Goal: Navigation & Orientation: Go to known website

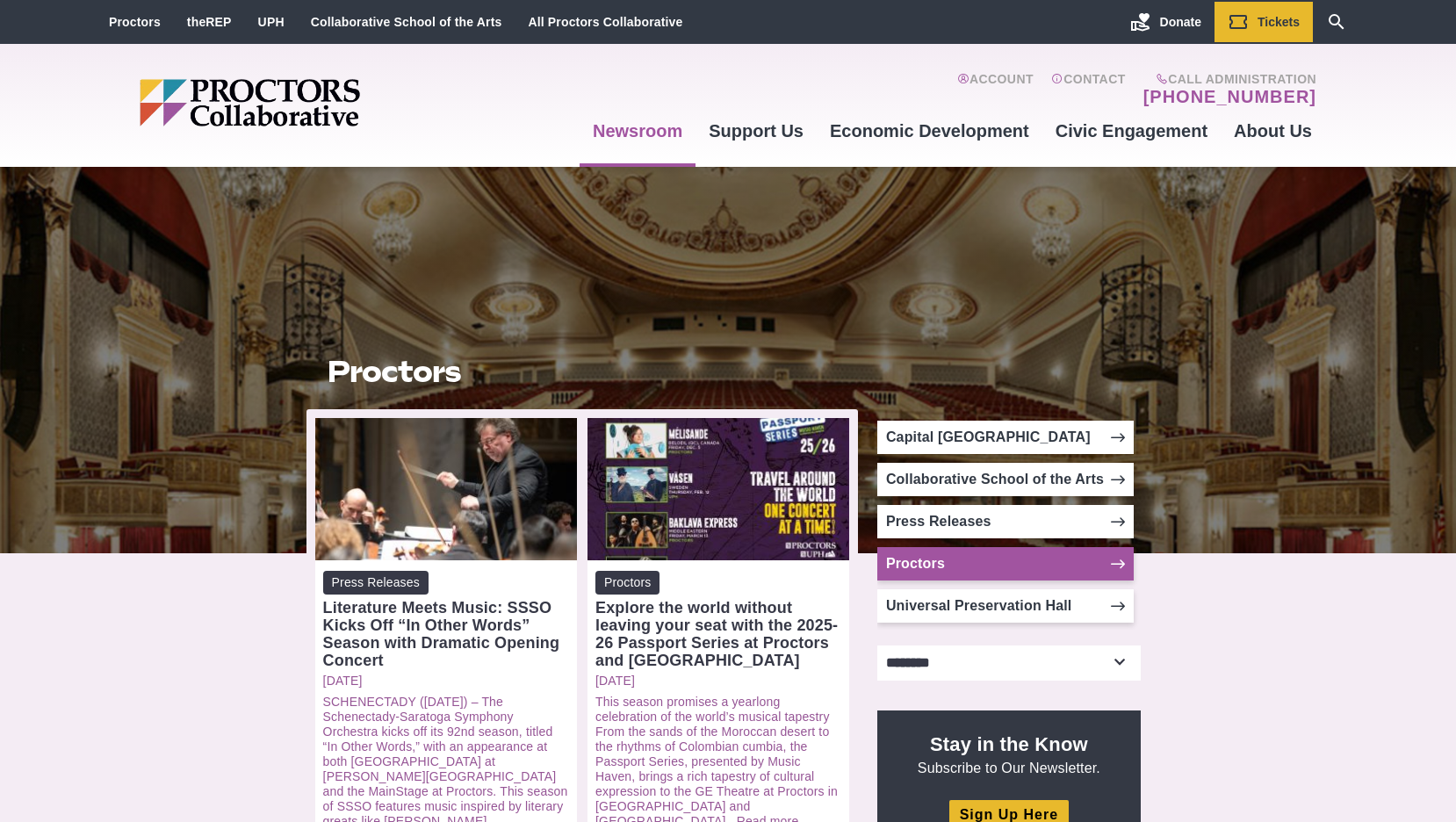
click at [1115, 564] on icon at bounding box center [1117, 564] width 14 height 14
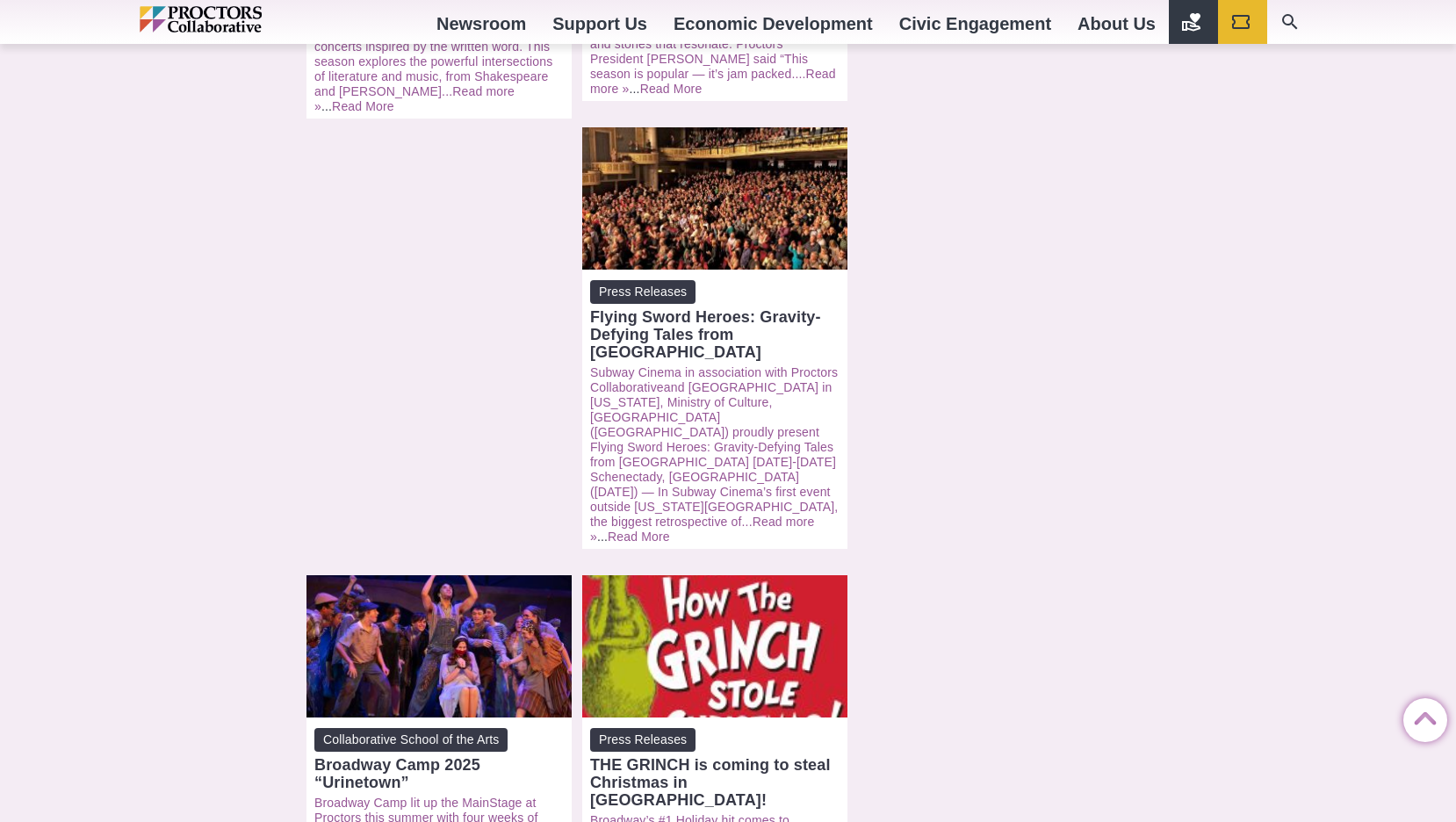
scroll to position [1933, 0]
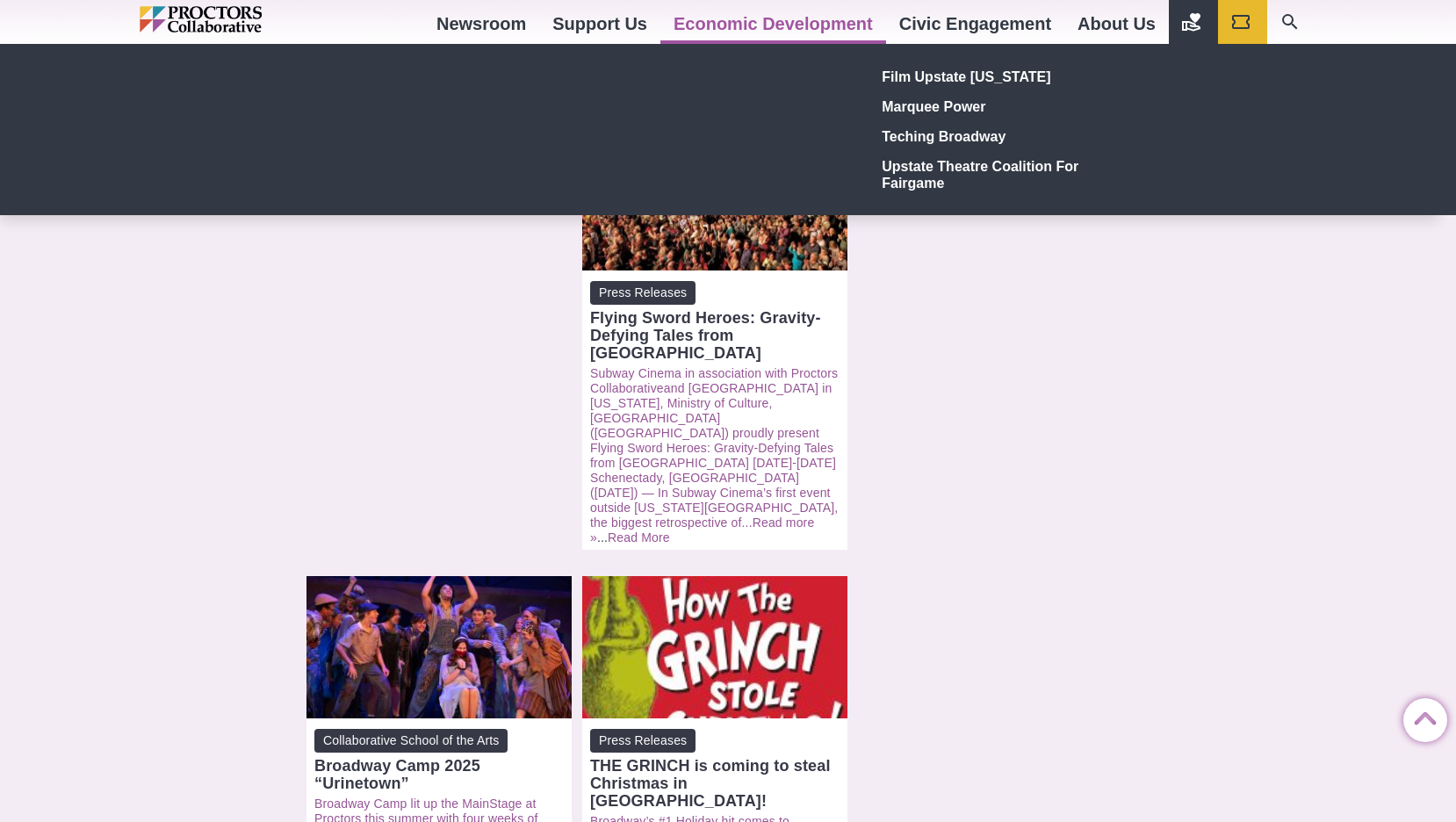
click at [766, 30] on link "Economic Development" at bounding box center [773, 24] width 226 height 47
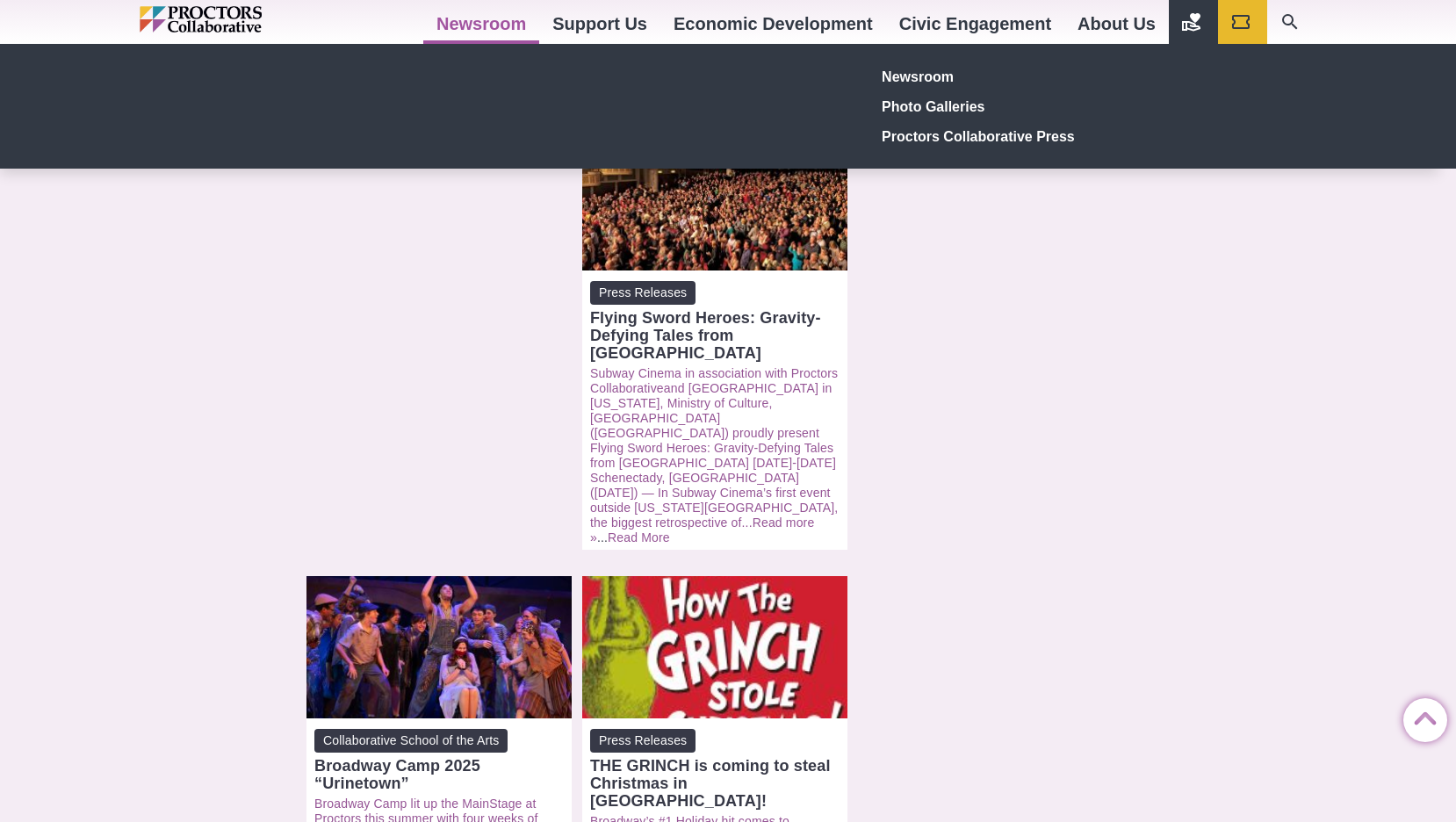
click at [484, 16] on link "Newsroom" at bounding box center [480, 24] width 116 height 47
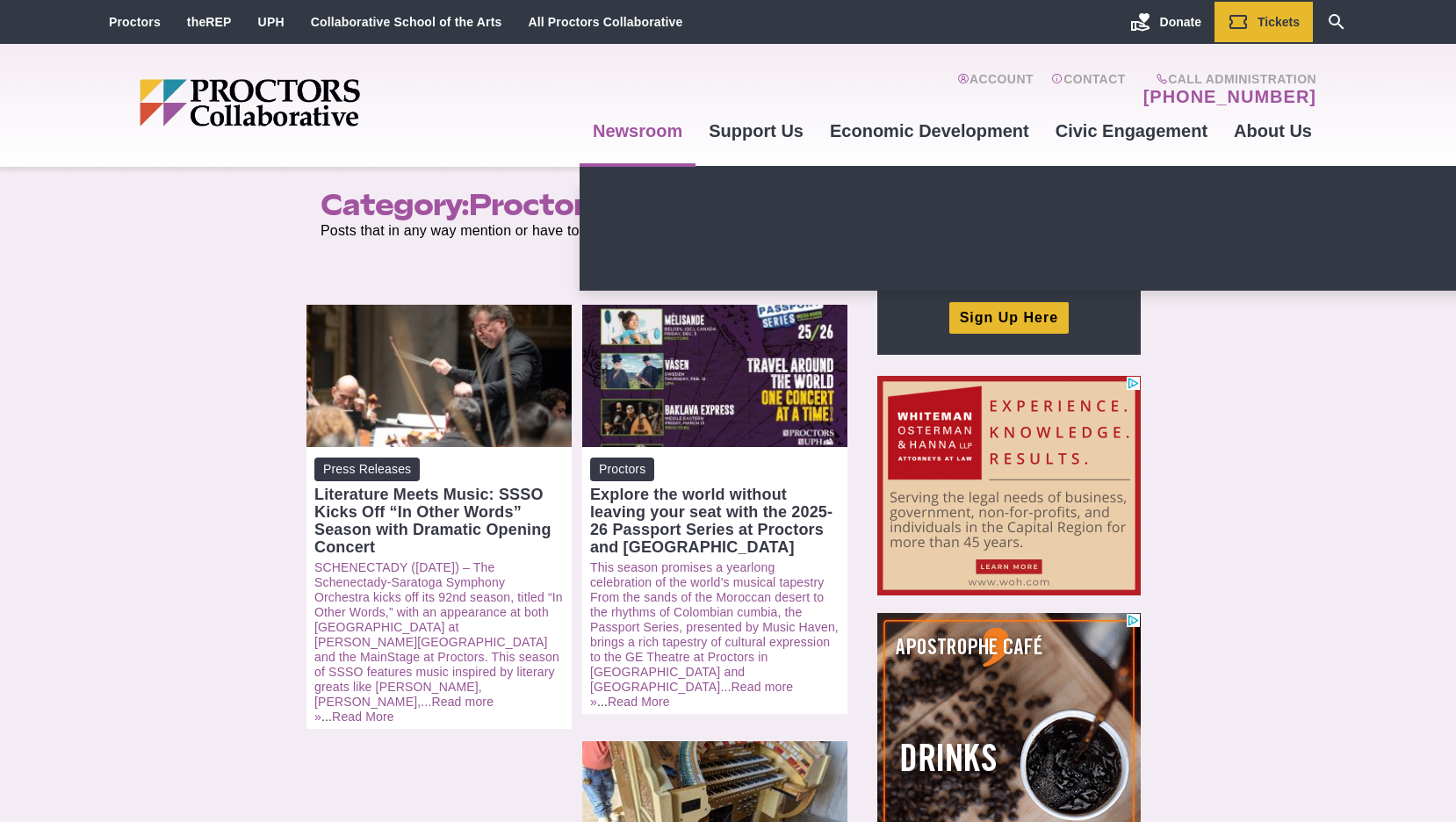
click at [648, 138] on link "Newsroom" at bounding box center [638, 131] width 116 height 47
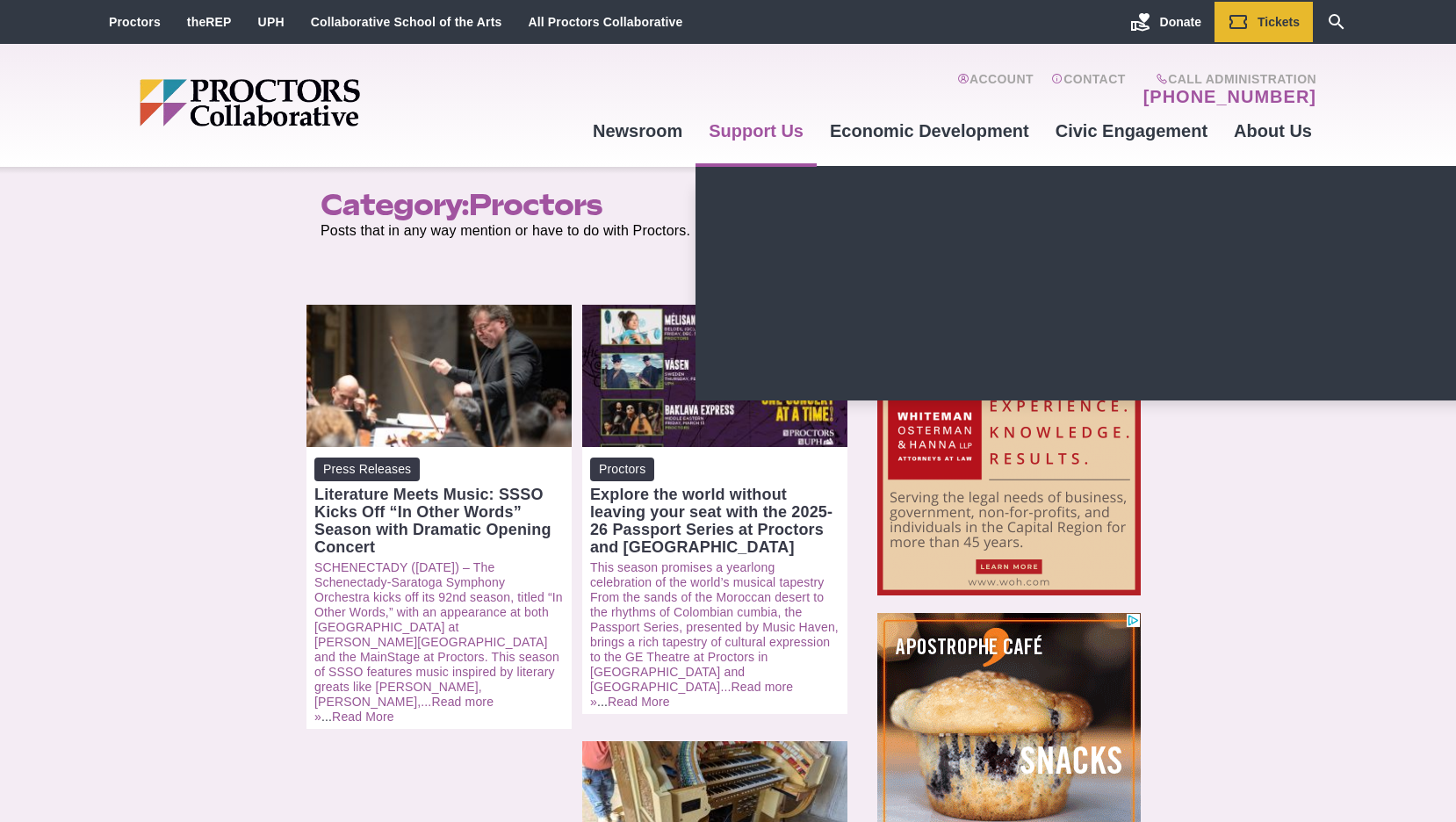
click at [765, 143] on link "Support Us" at bounding box center [755, 131] width 121 height 47
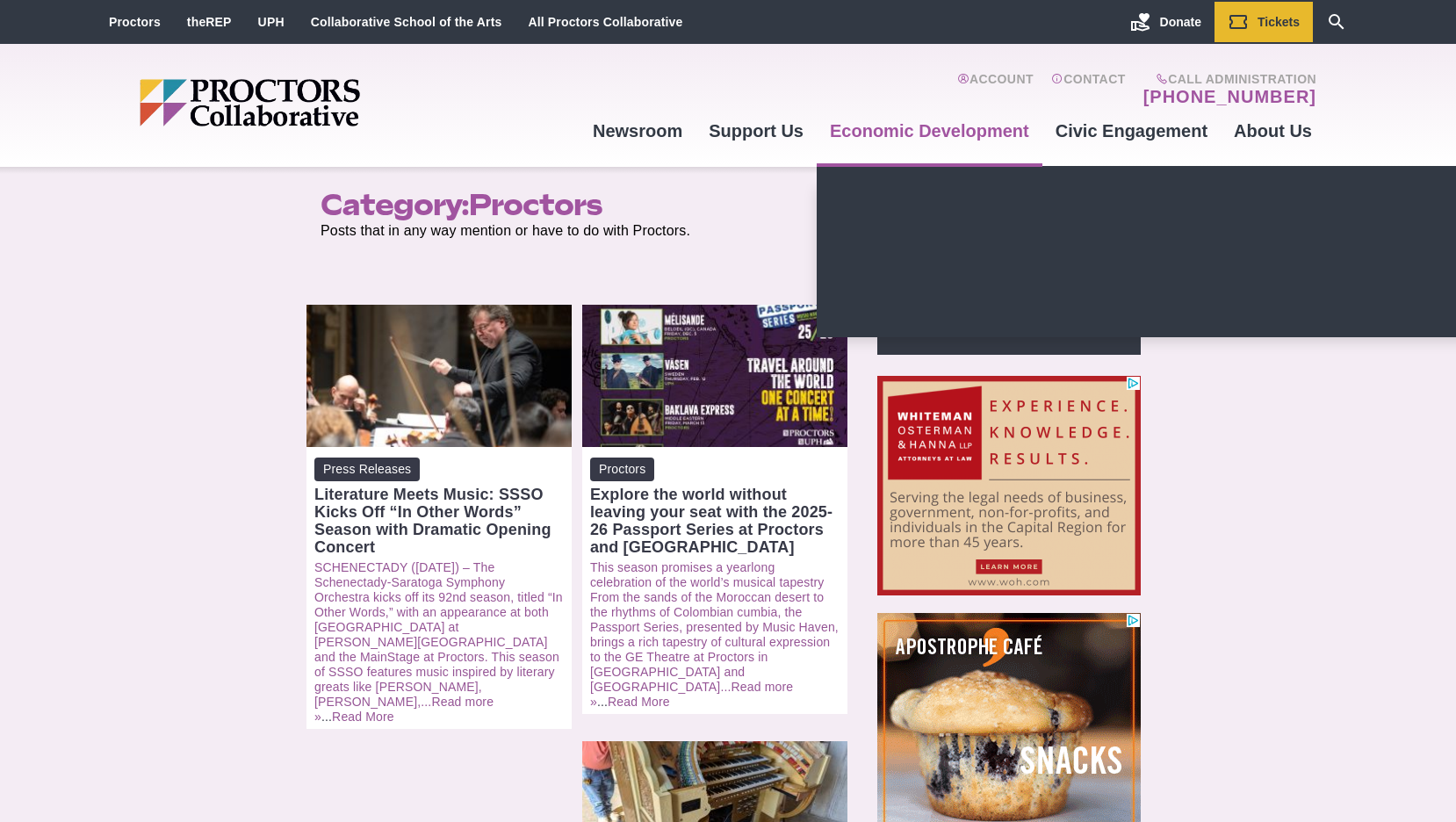
click at [964, 151] on link "Economic Development" at bounding box center [929, 131] width 226 height 47
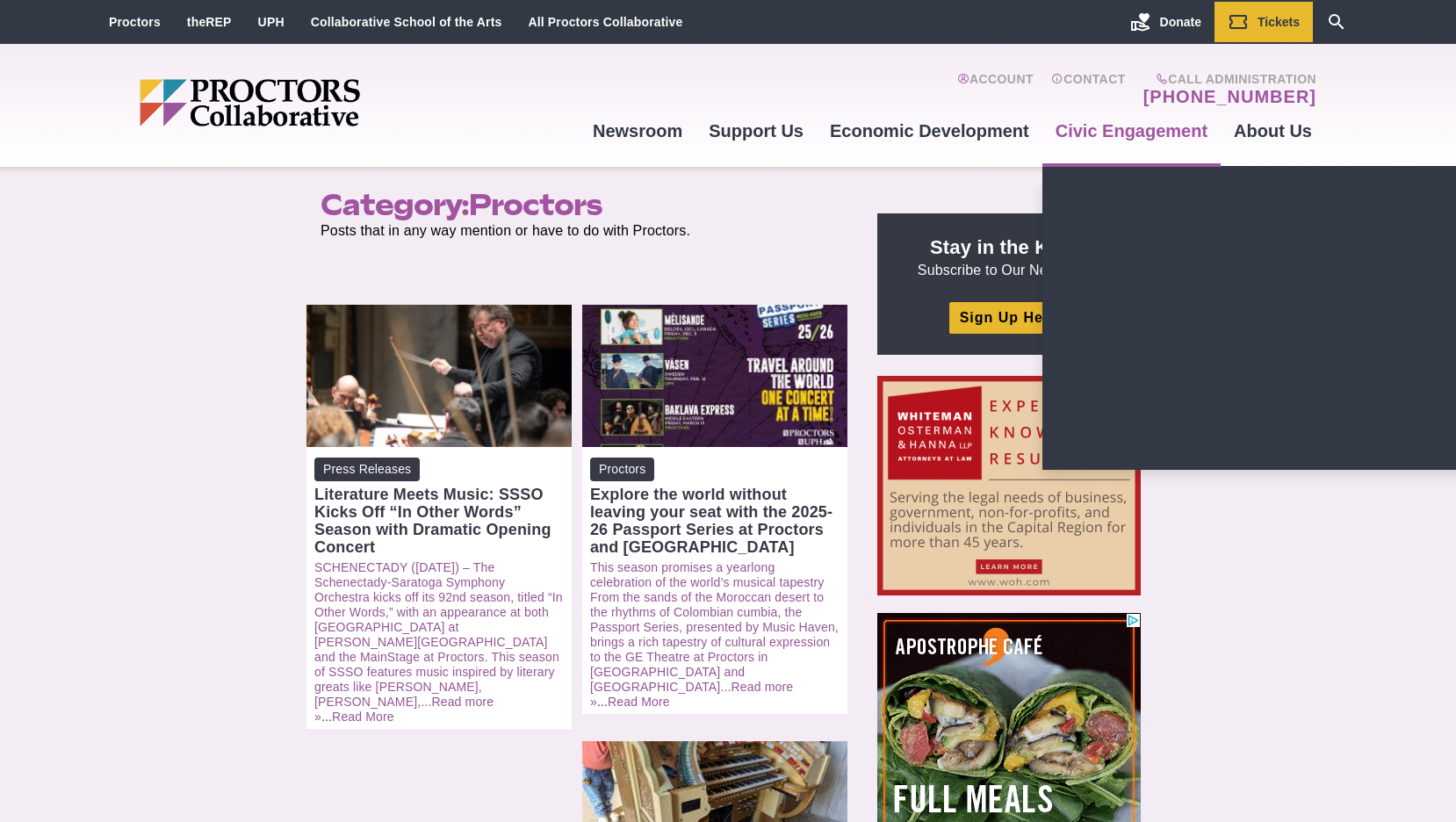
click at [1114, 136] on link "Civic Engagement" at bounding box center [1131, 131] width 178 height 47
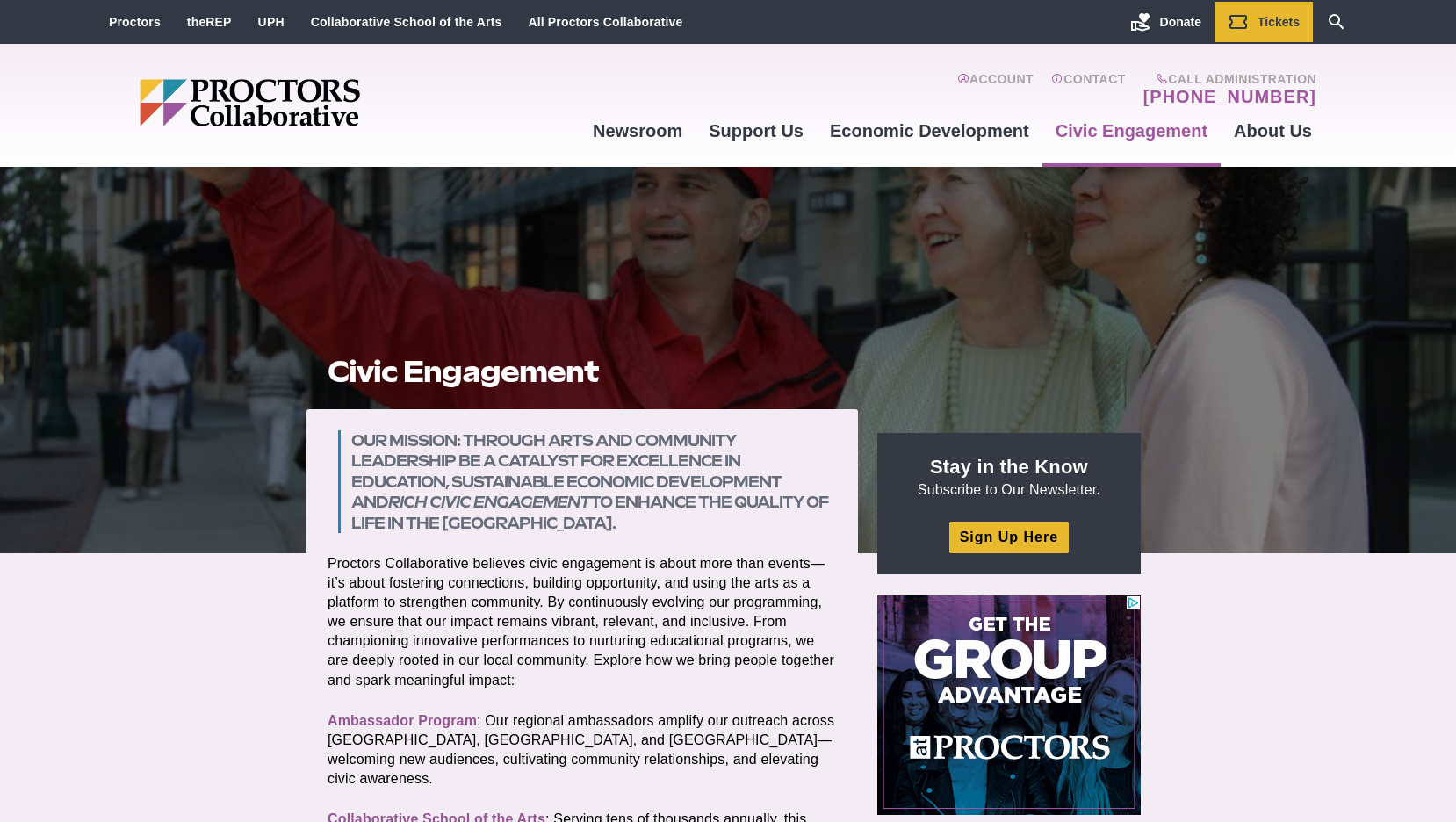
click at [152, 322] on div at bounding box center [728, 360] width 1456 height 386
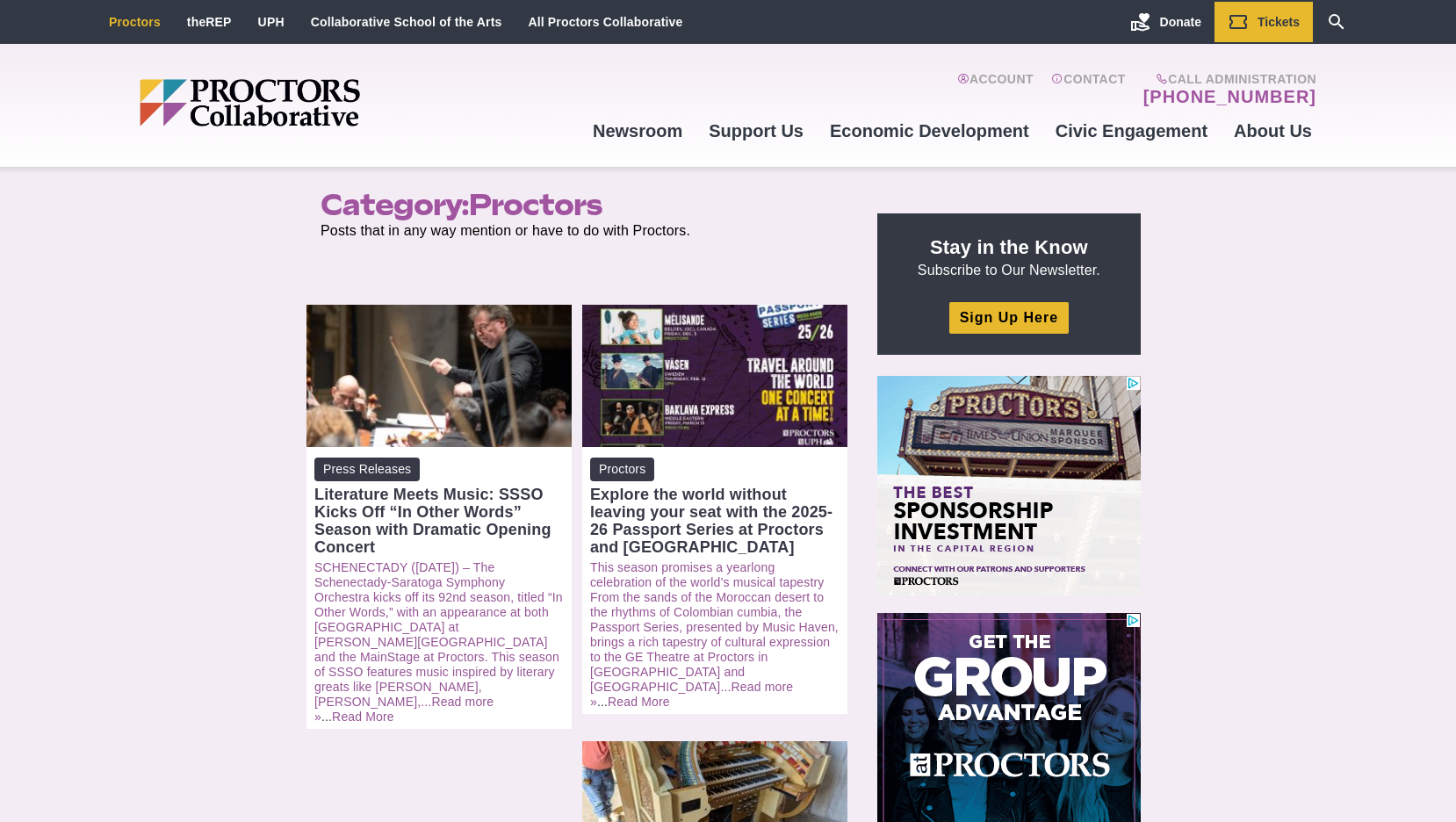
click at [135, 29] on li "Proctors" at bounding box center [135, 22] width 79 height 40
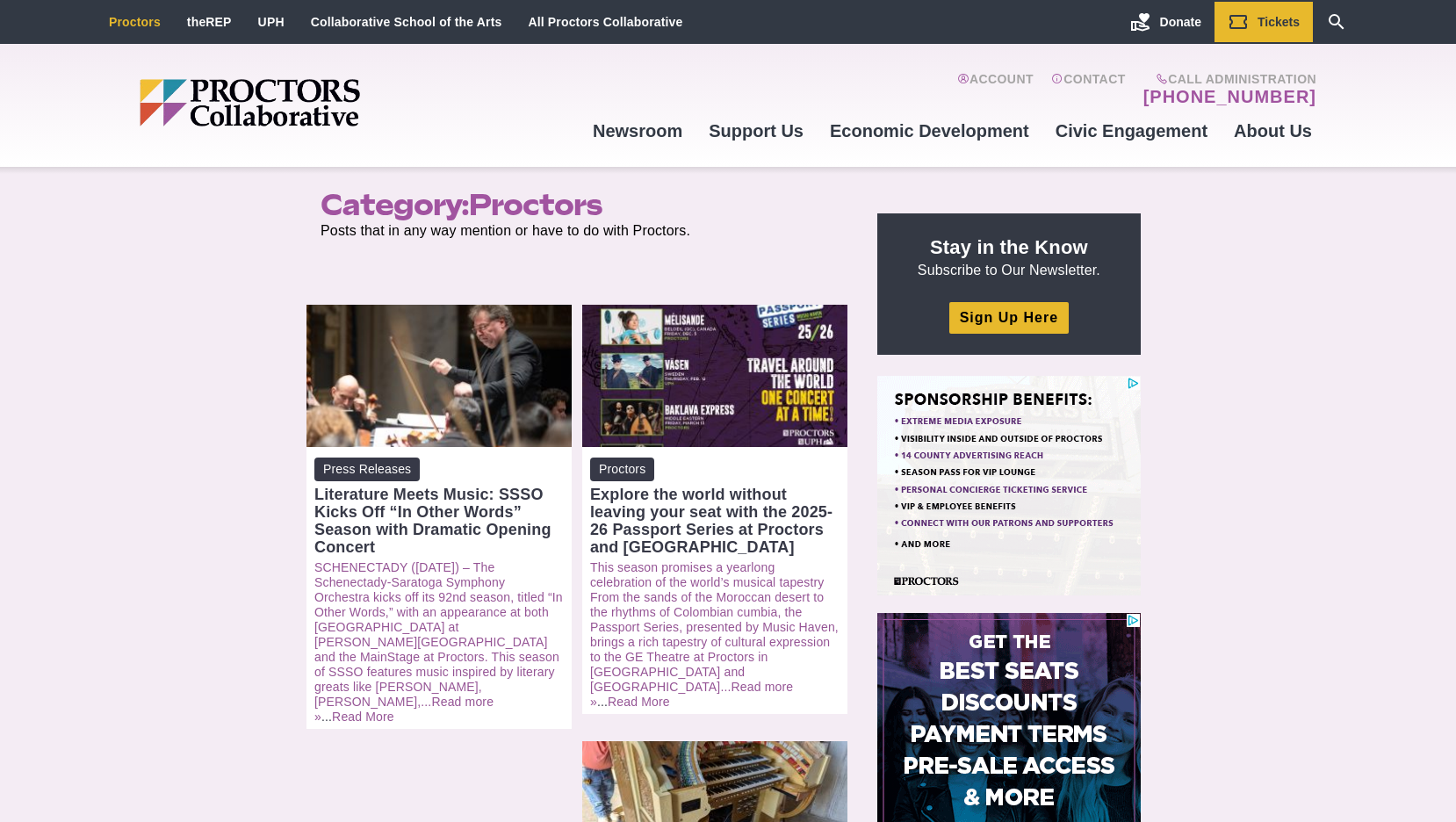
click at [131, 21] on link "Proctors" at bounding box center [134, 21] width 52 height 14
